Goal: Information Seeking & Learning: Learn about a topic

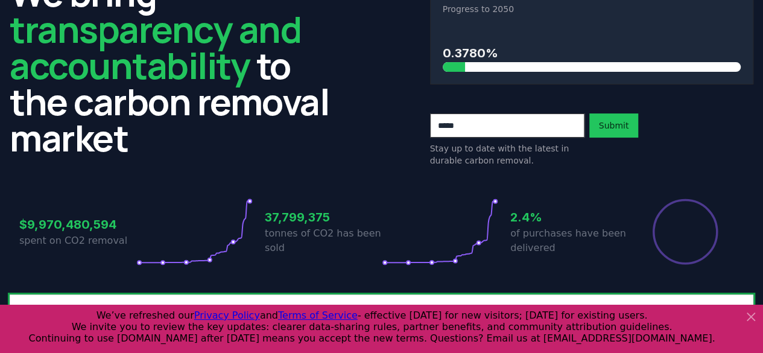
scroll to position [320, 0]
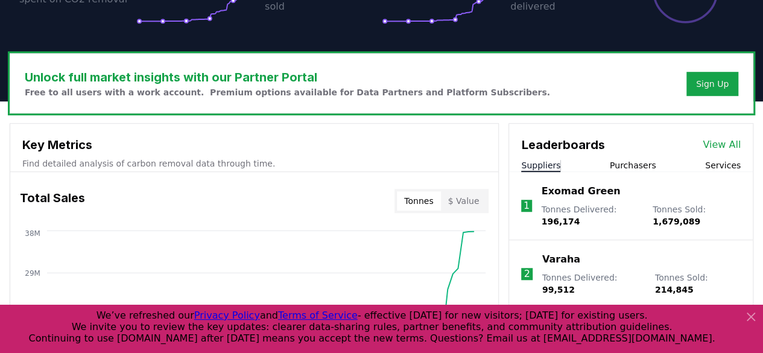
click at [730, 144] on link "View All" at bounding box center [722, 145] width 38 height 14
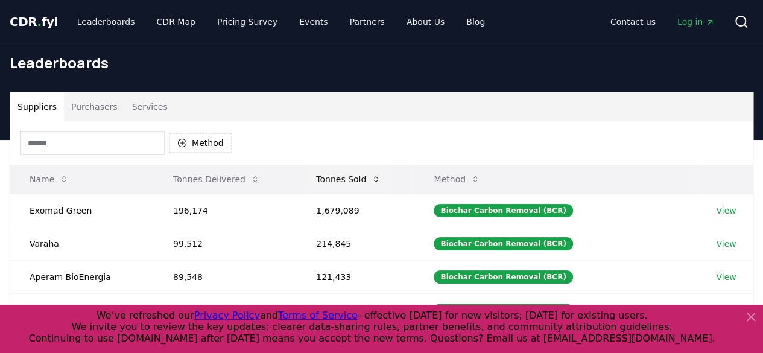
click at [354, 178] on button "Tonnes Sold" at bounding box center [348, 179] width 84 height 24
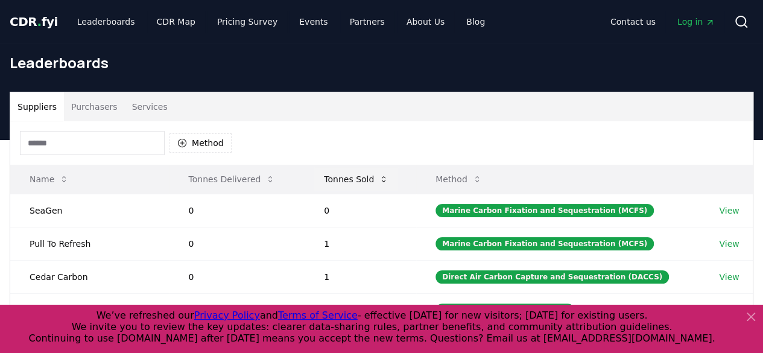
click at [357, 178] on button "Tonnes Sold" at bounding box center [356, 179] width 84 height 24
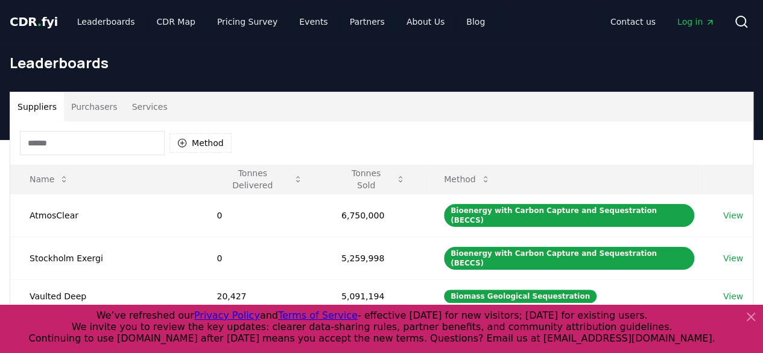
scroll to position [60, 0]
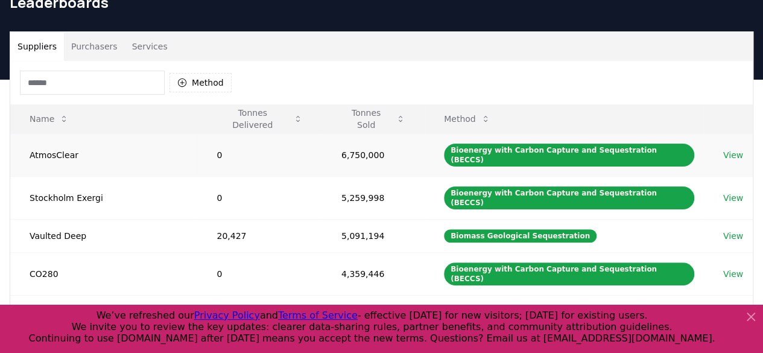
click at [732, 151] on link "View" at bounding box center [733, 155] width 20 height 12
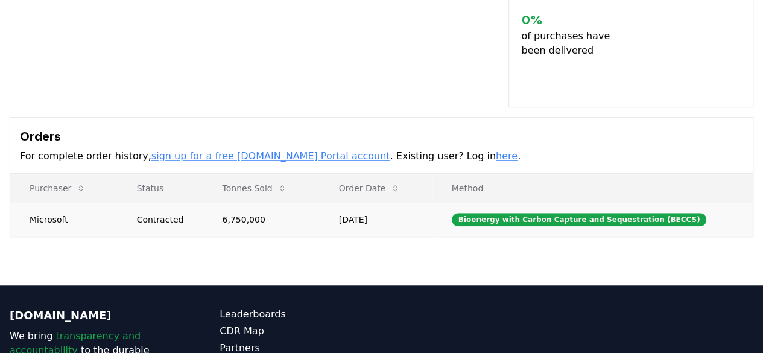
scroll to position [60, 0]
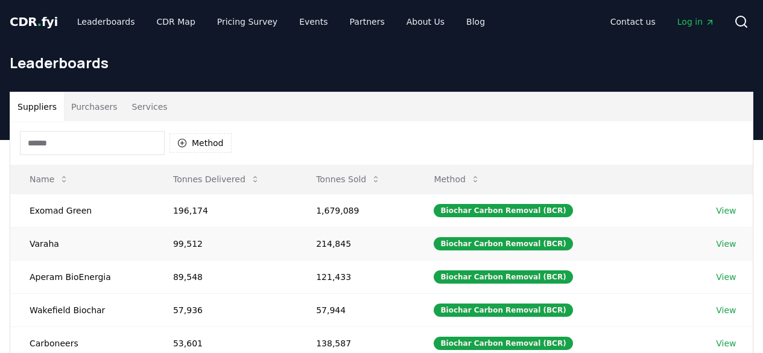
scroll to position [60, 0]
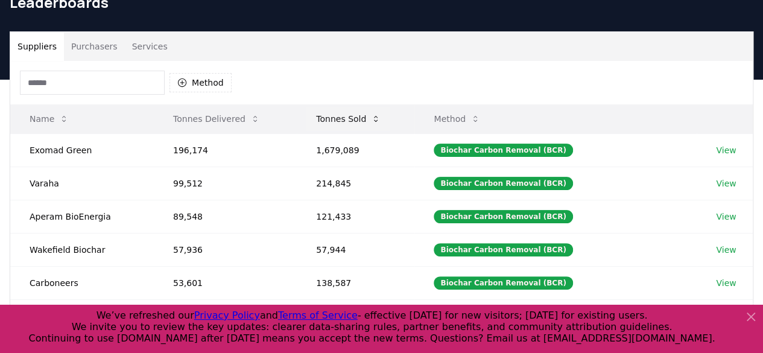
click at [337, 116] on button "Tonnes Sold" at bounding box center [348, 119] width 84 height 24
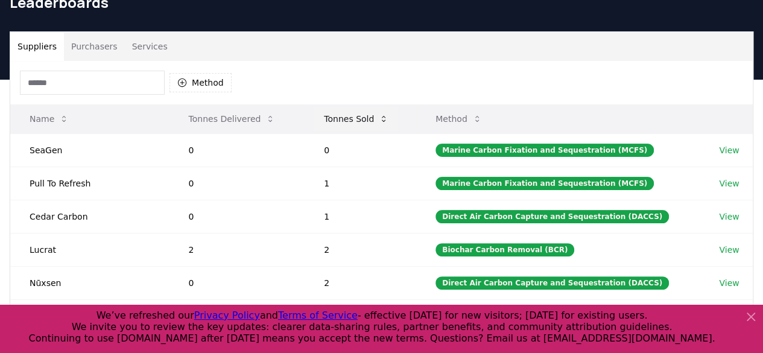
click at [337, 116] on button "Tonnes Sold" at bounding box center [356, 119] width 84 height 24
